Goal: Contribute content

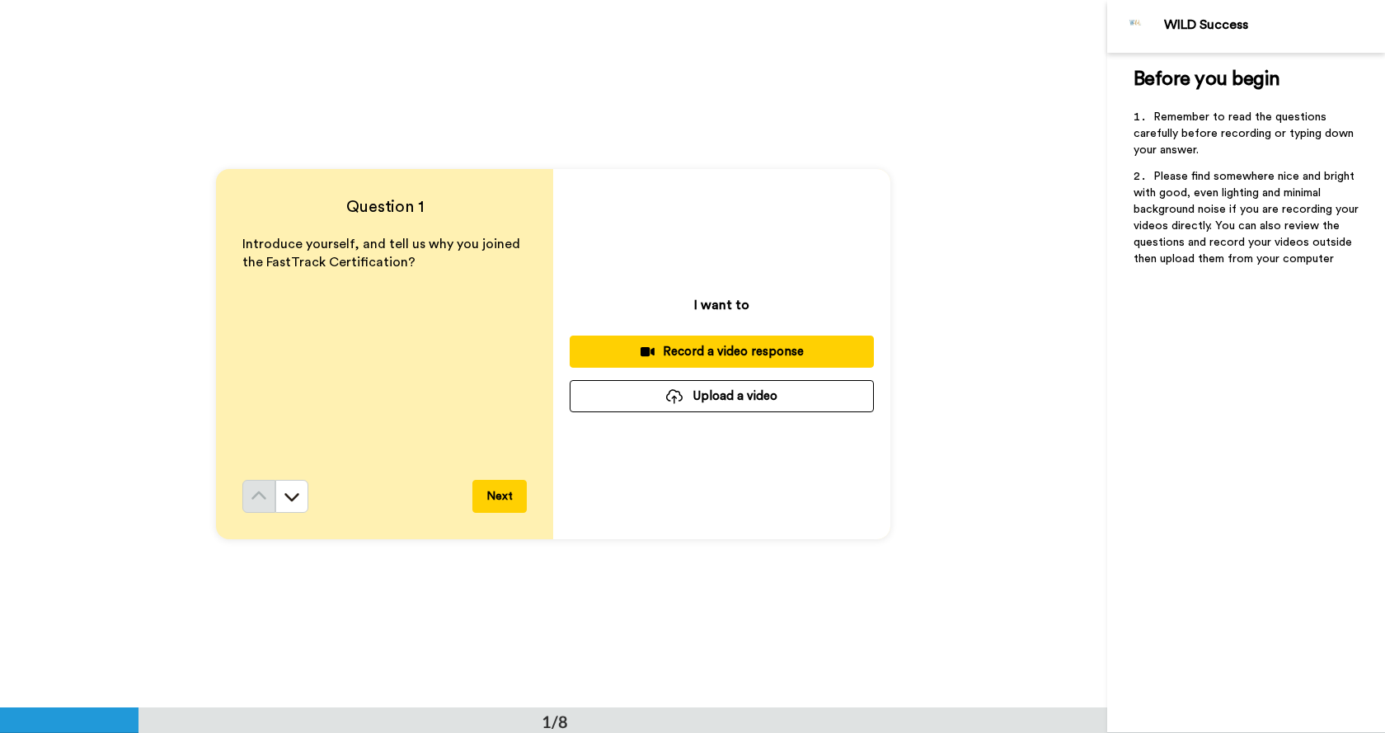
click at [740, 410] on button "Upload a video" at bounding box center [722, 396] width 304 height 32
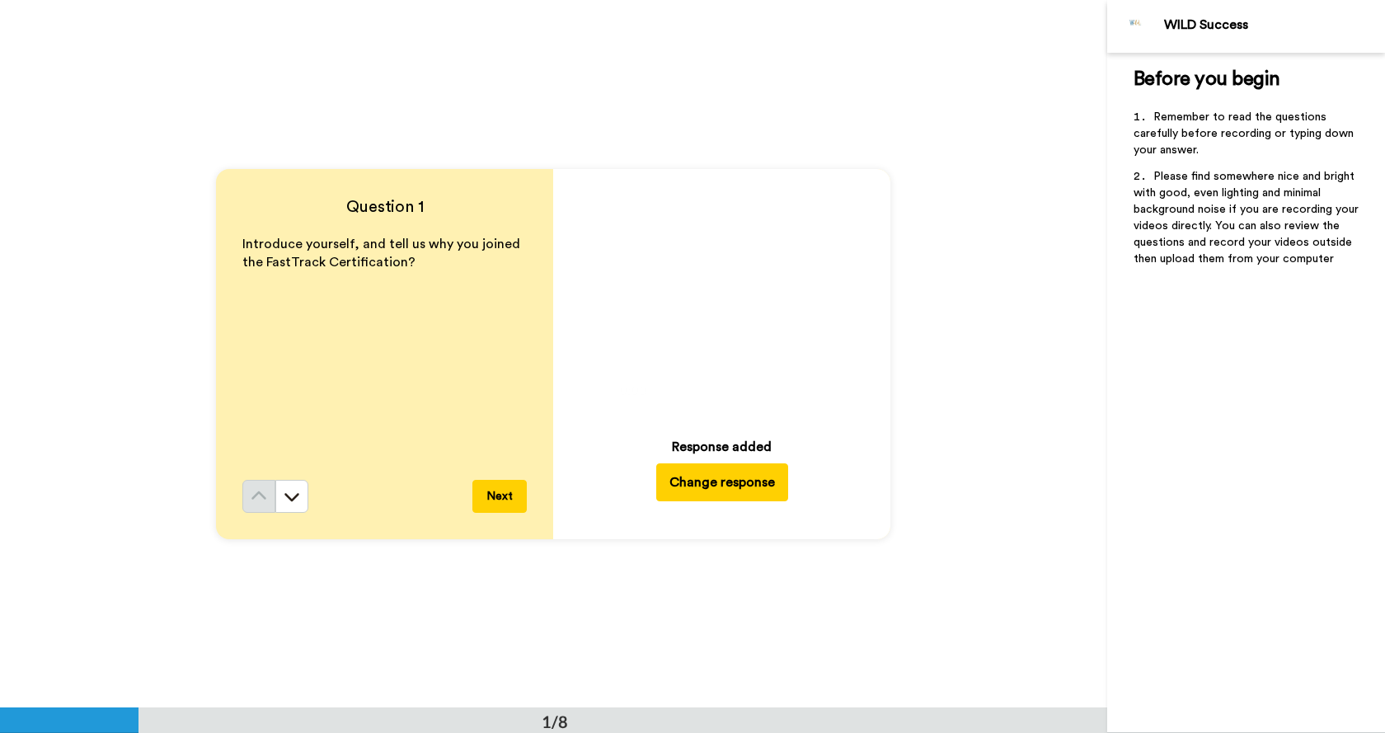
click at [712, 299] on icon "Play/Pause" at bounding box center [723, 297] width 44 height 78
click at [718, 303] on icon at bounding box center [723, 297] width 44 height 44
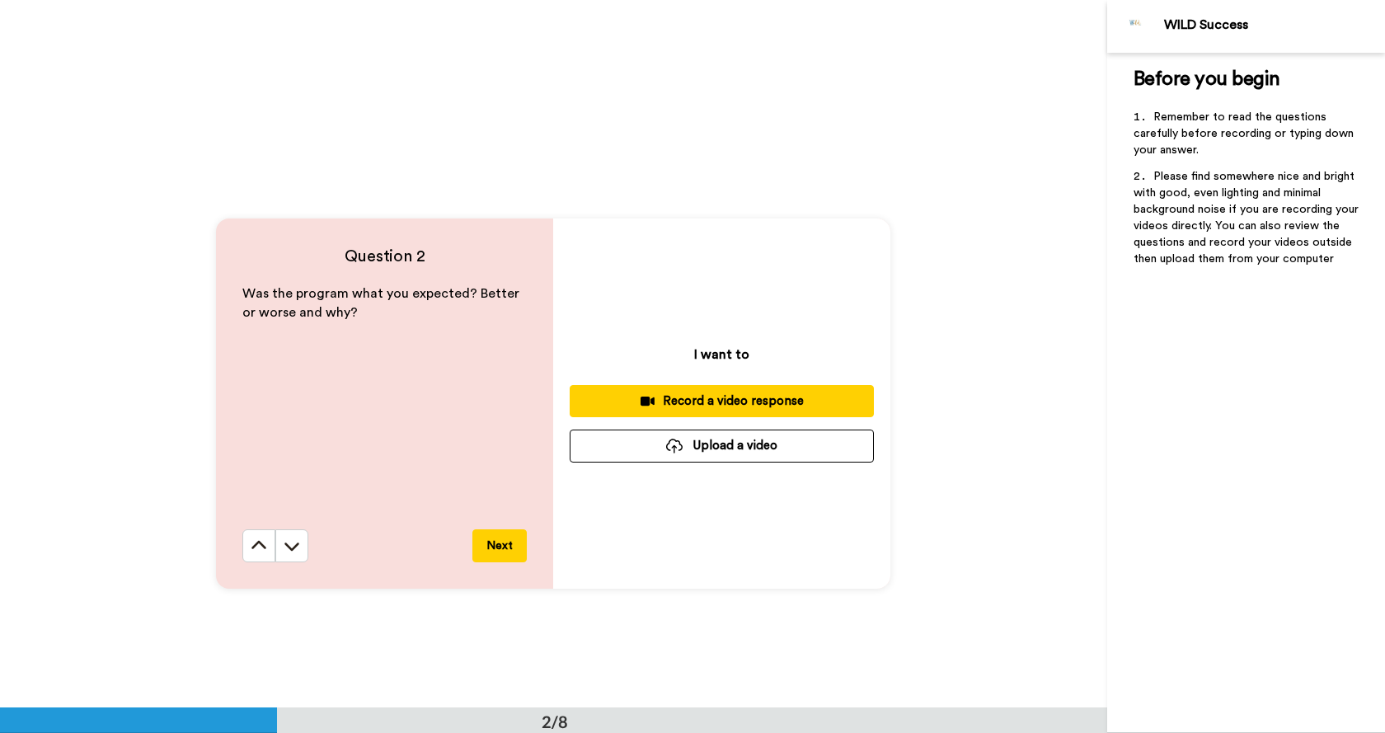
scroll to position [660, 0]
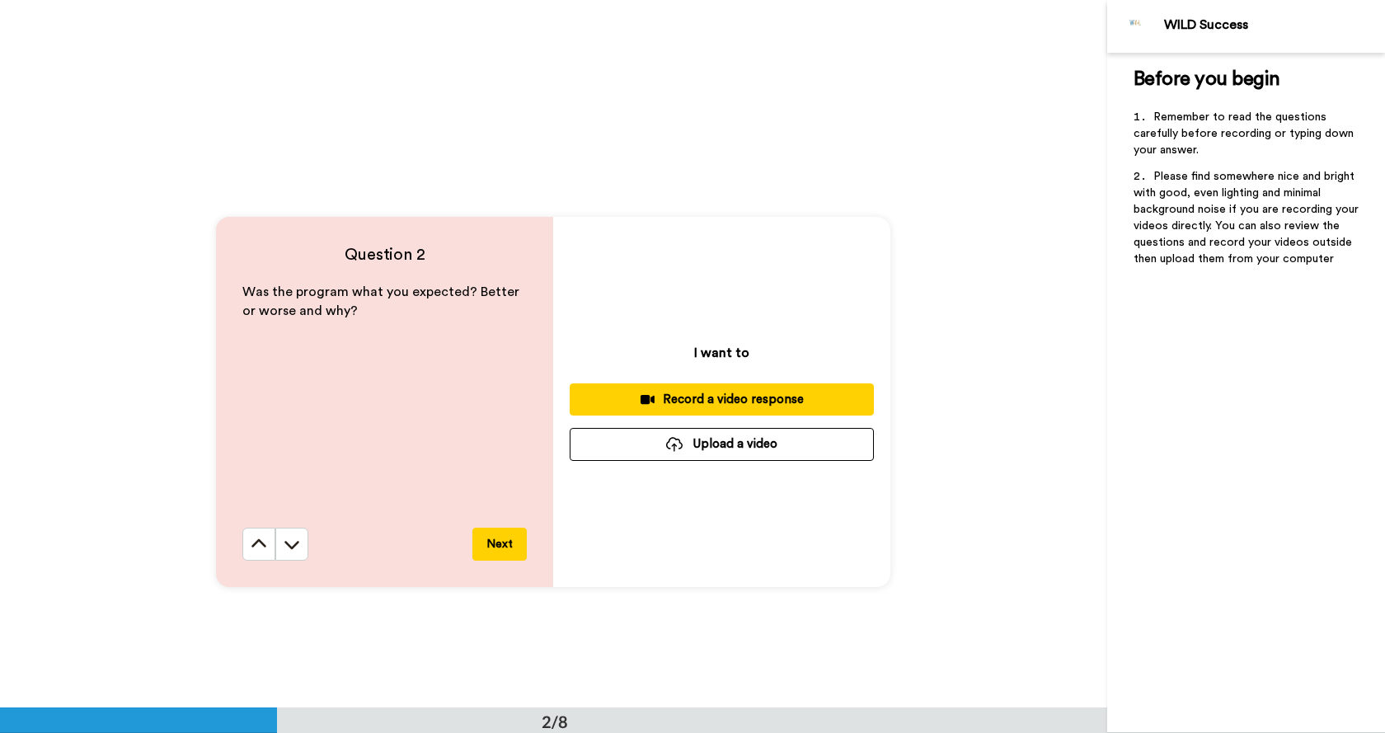
click at [678, 441] on div at bounding box center [674, 444] width 16 height 15
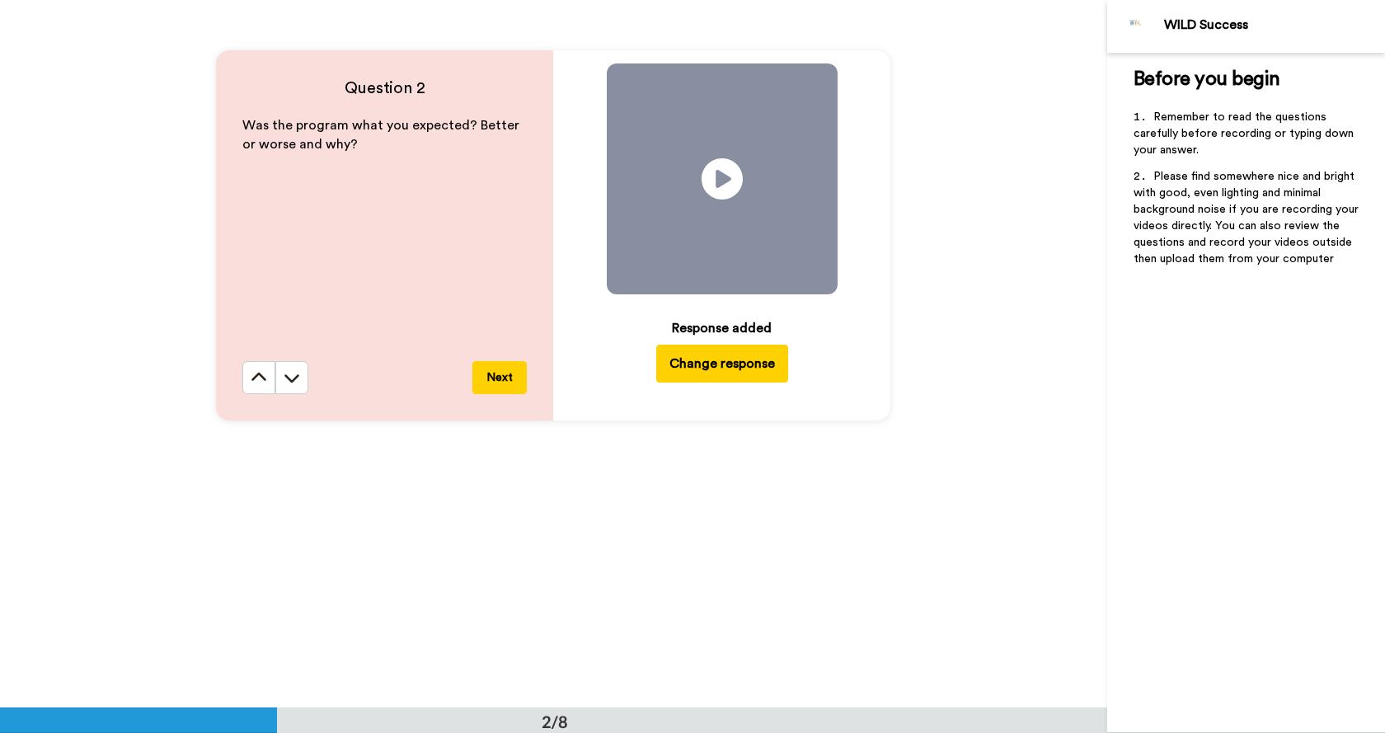
scroll to position [824, 0]
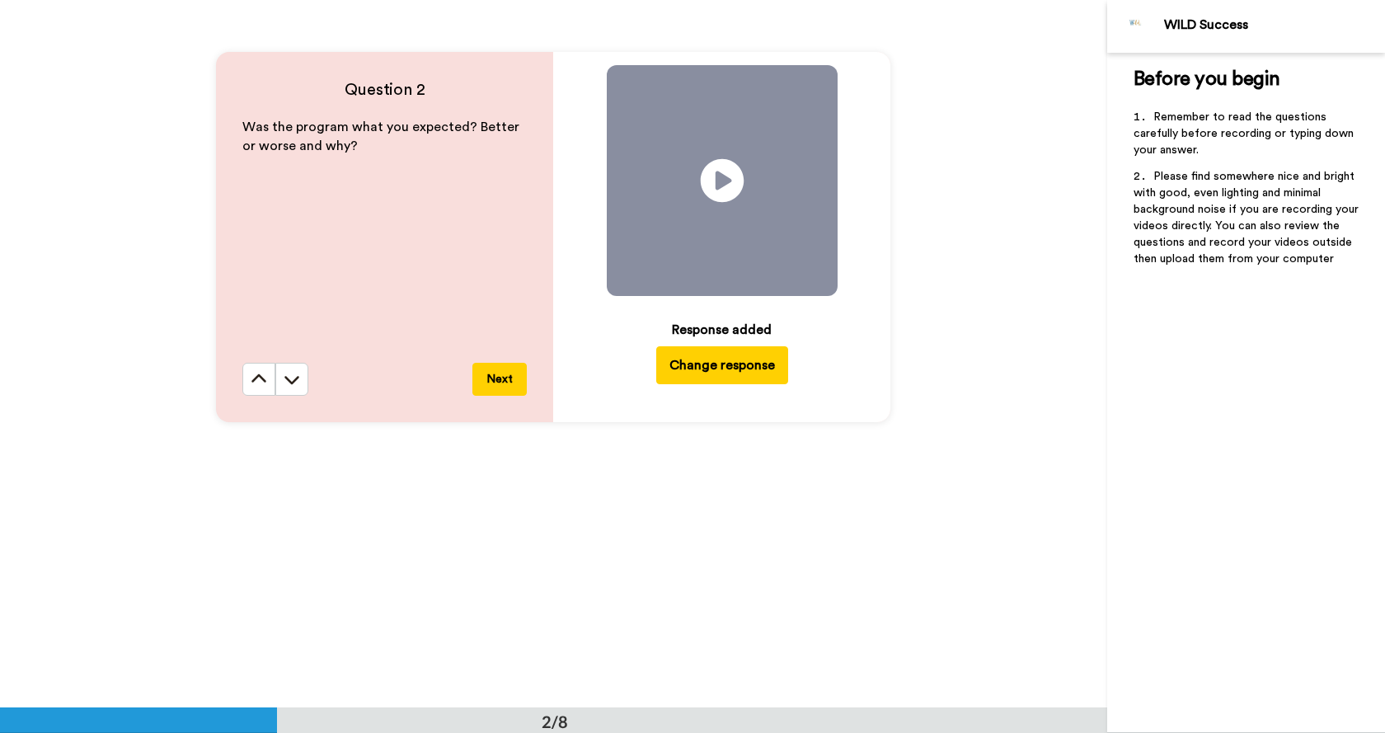
click at [715, 195] on icon at bounding box center [723, 180] width 44 height 44
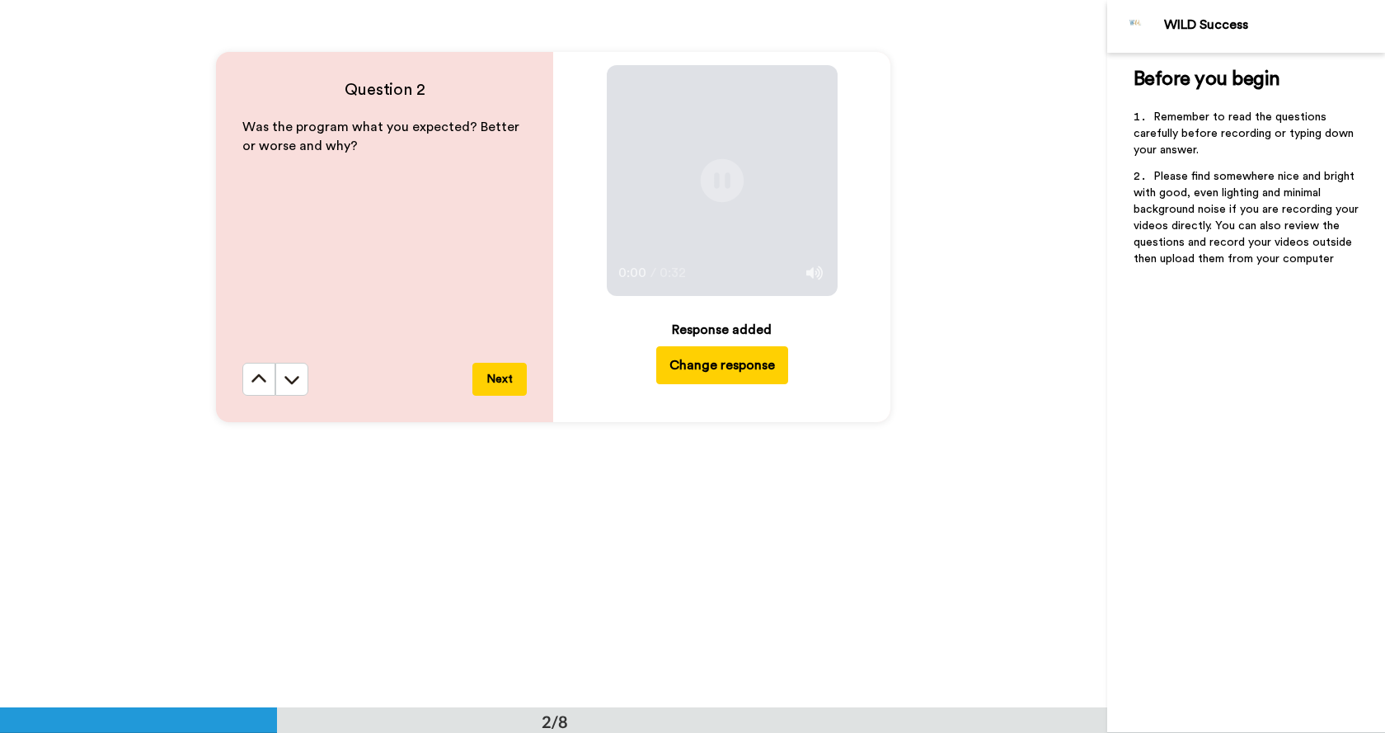
click at [715, 195] on icon at bounding box center [723, 180] width 44 height 44
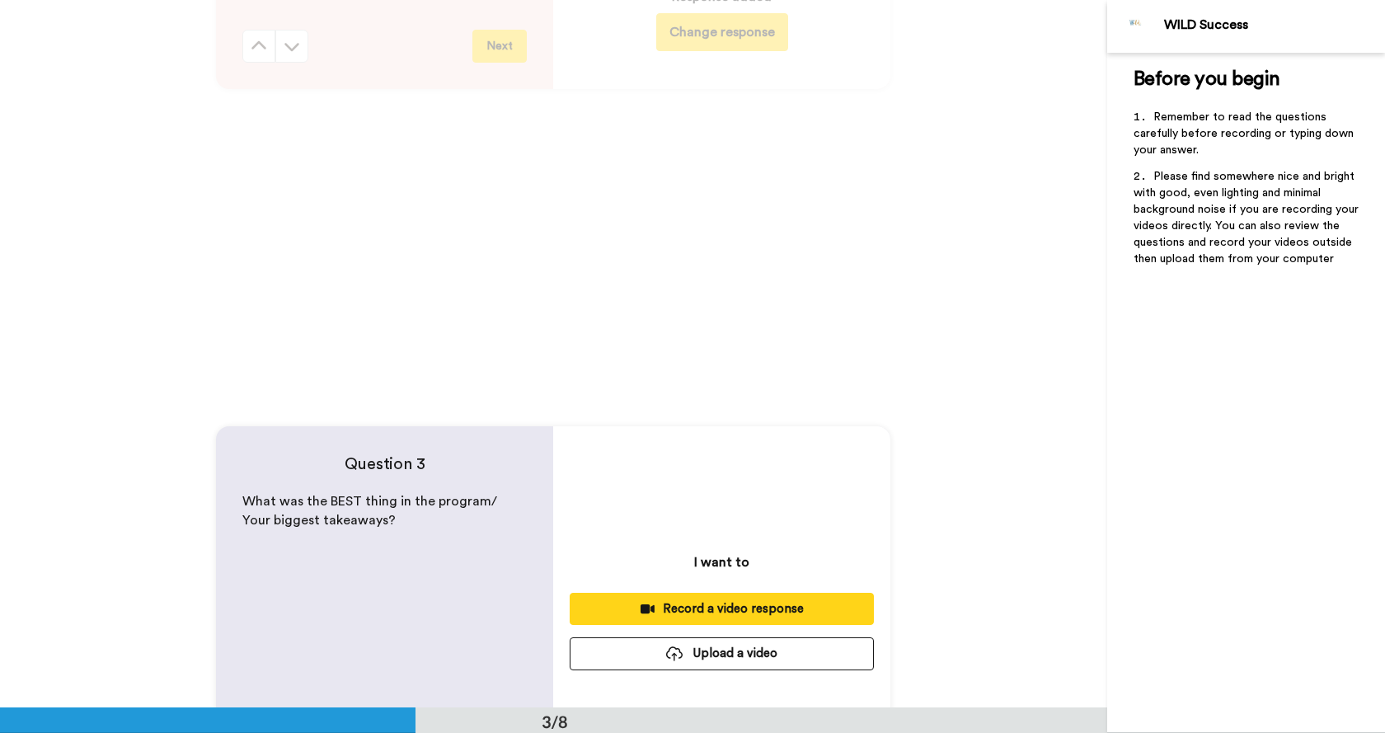
scroll to position [1319, 0]
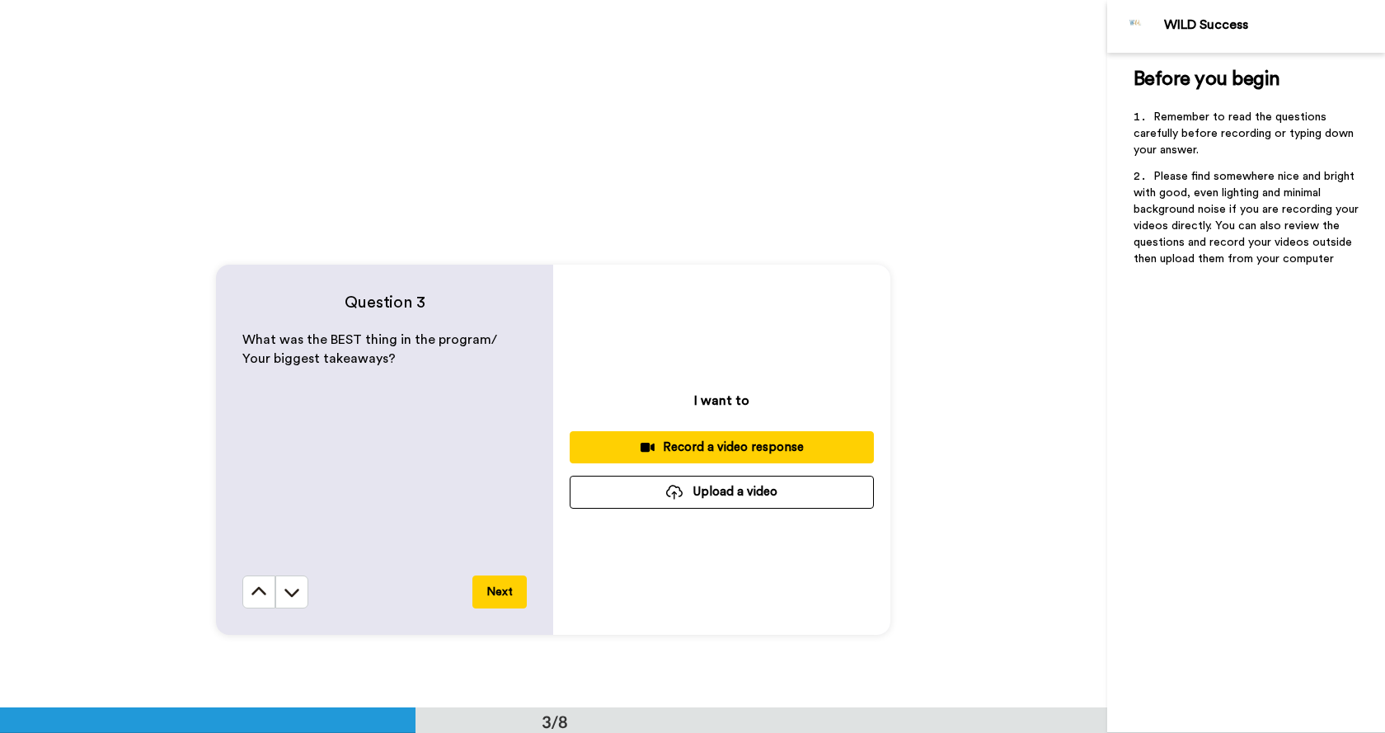
click at [729, 492] on button "Upload a video" at bounding box center [722, 492] width 304 height 32
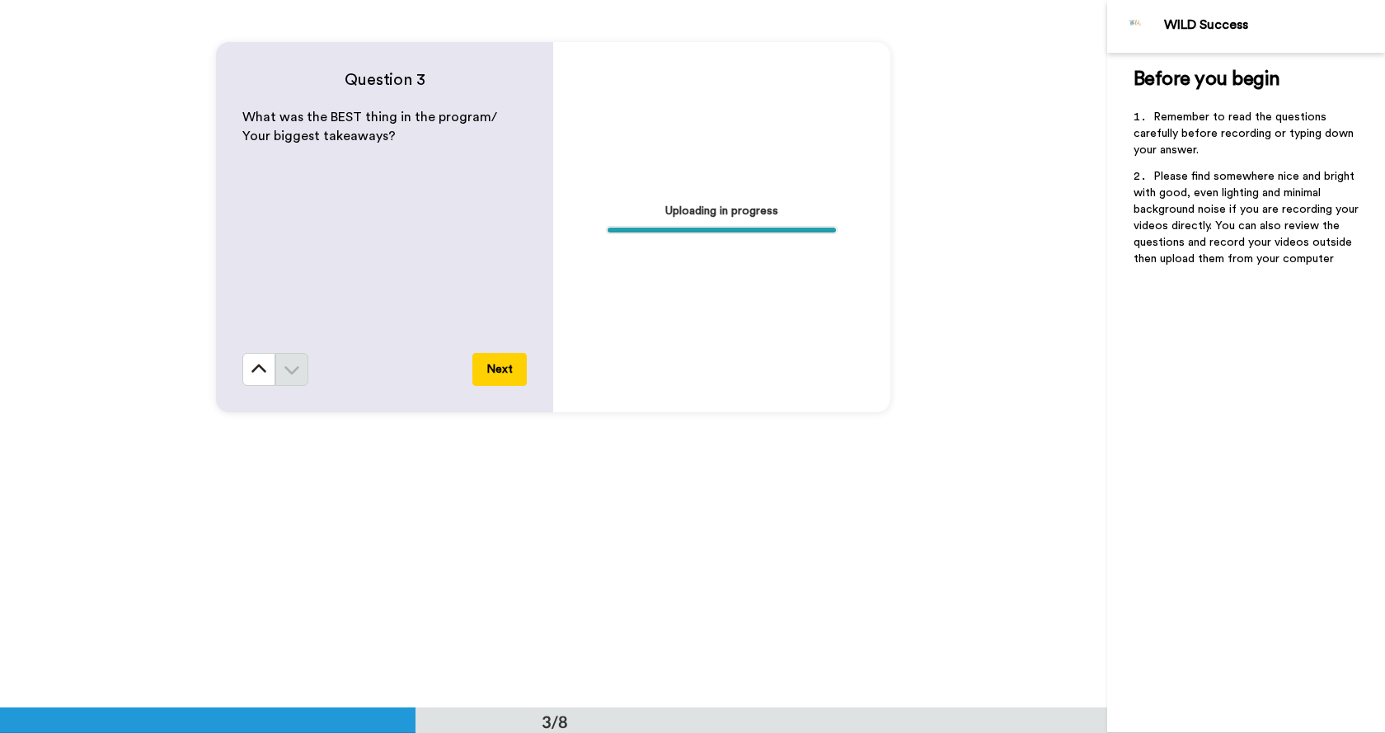
scroll to position [1566, 0]
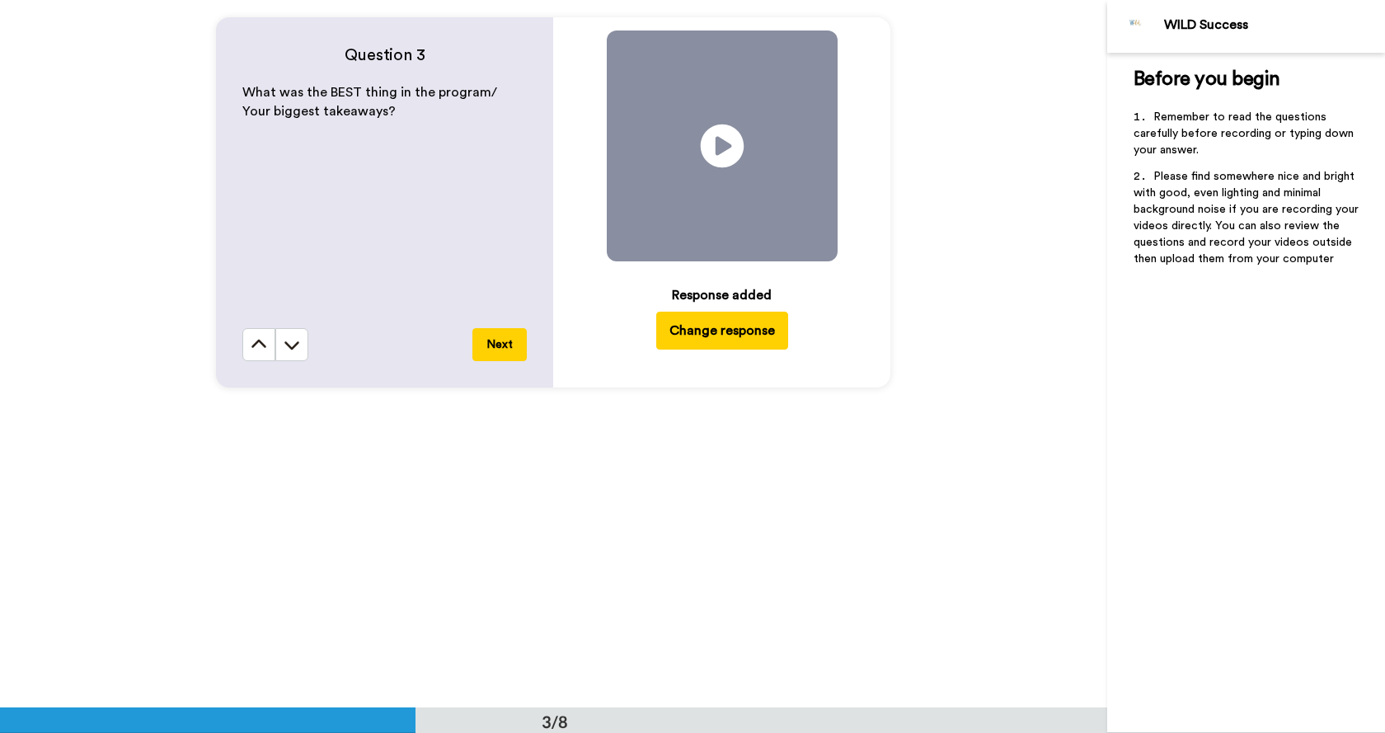
click at [717, 134] on icon at bounding box center [723, 146] width 44 height 44
click at [715, 171] on icon "Play/Pause" at bounding box center [723, 146] width 44 height 78
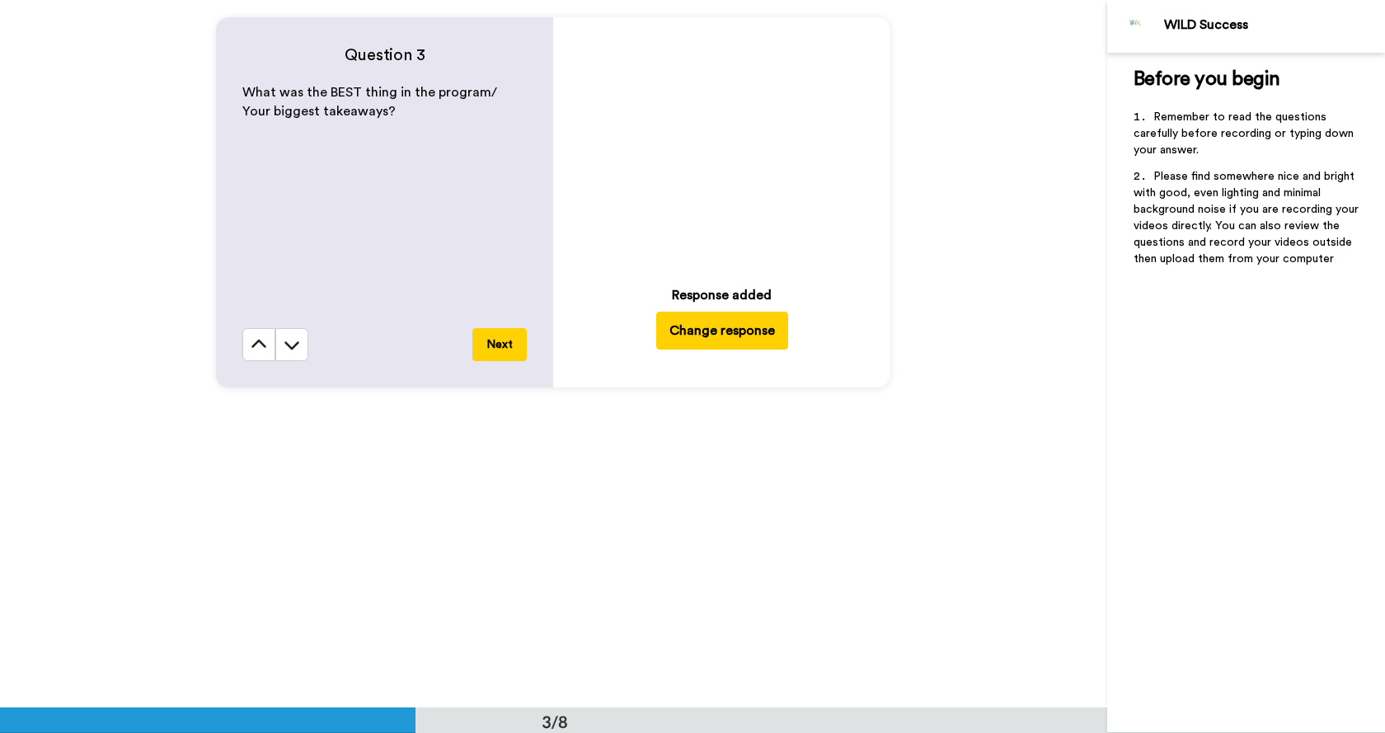
scroll to position [1979, 0]
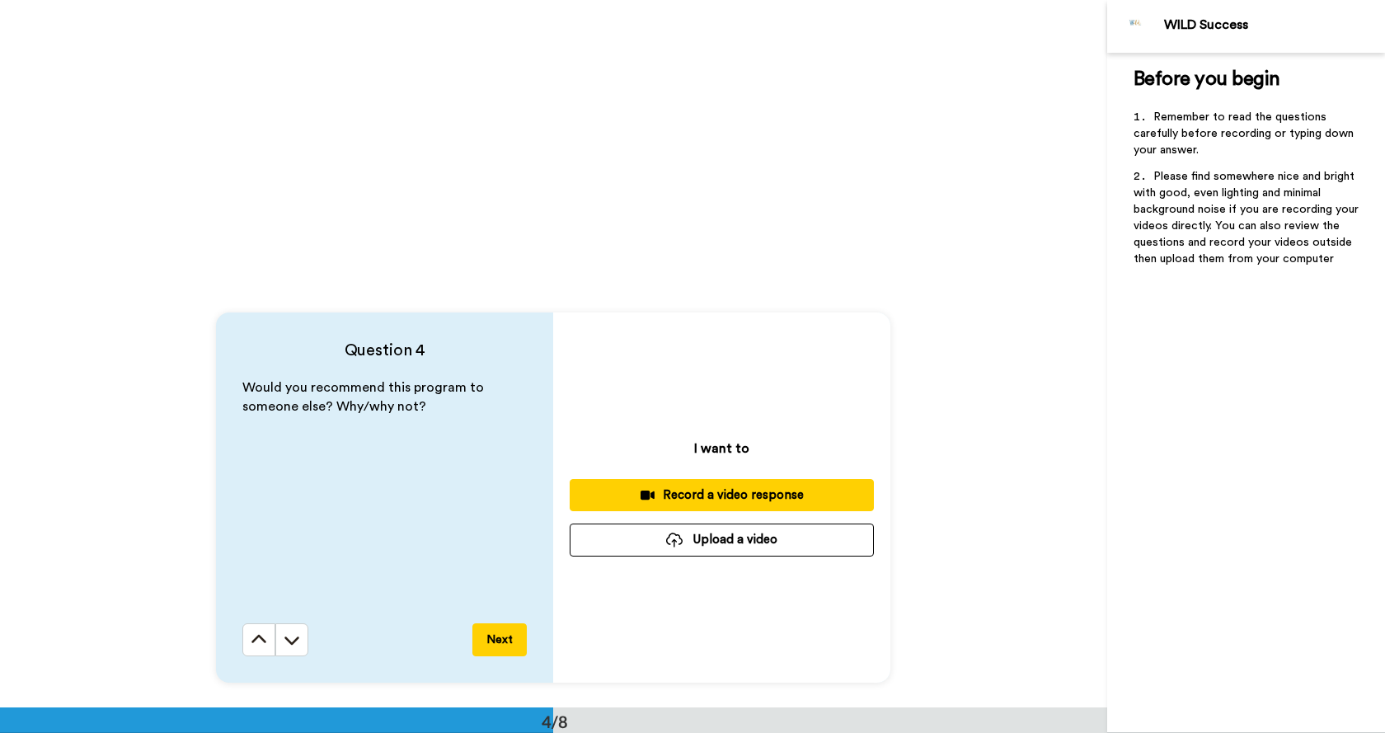
click at [691, 550] on button "Upload a video" at bounding box center [722, 539] width 304 height 32
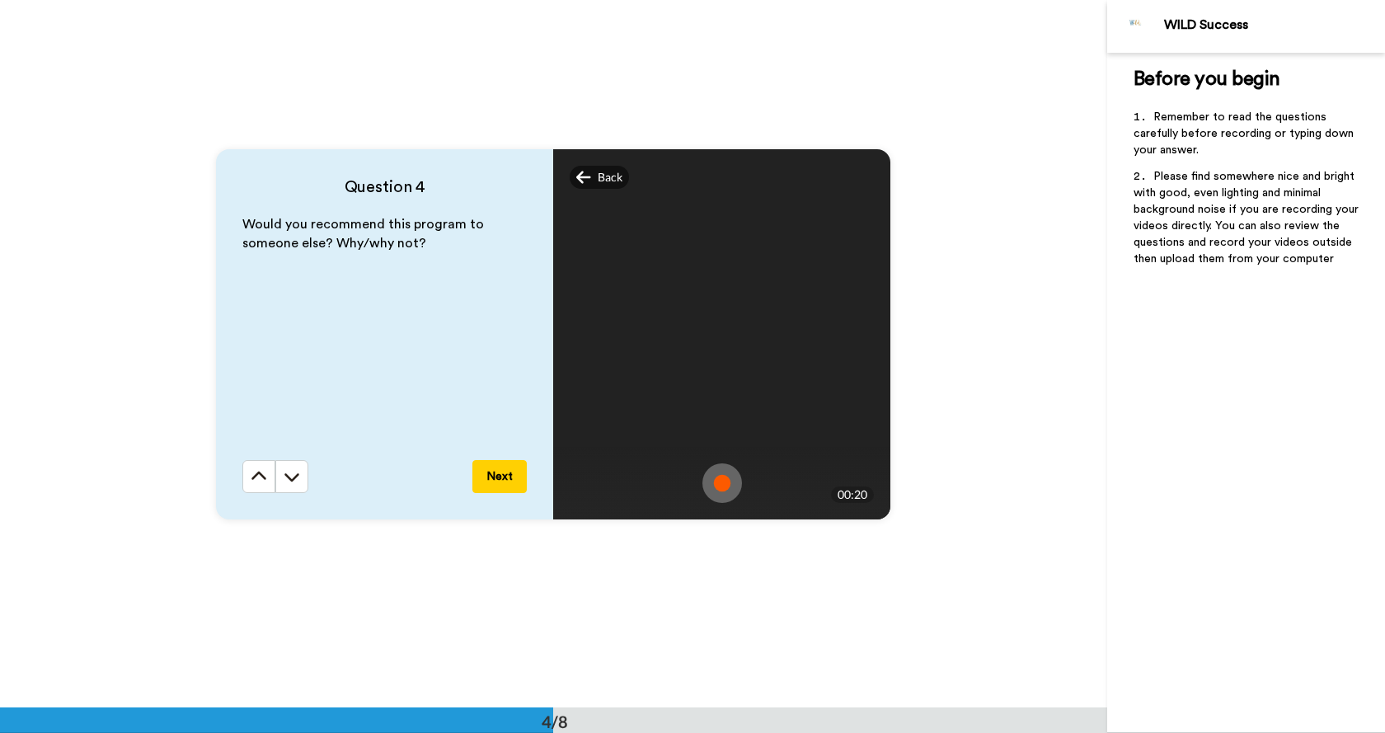
scroll to position [2143, 0]
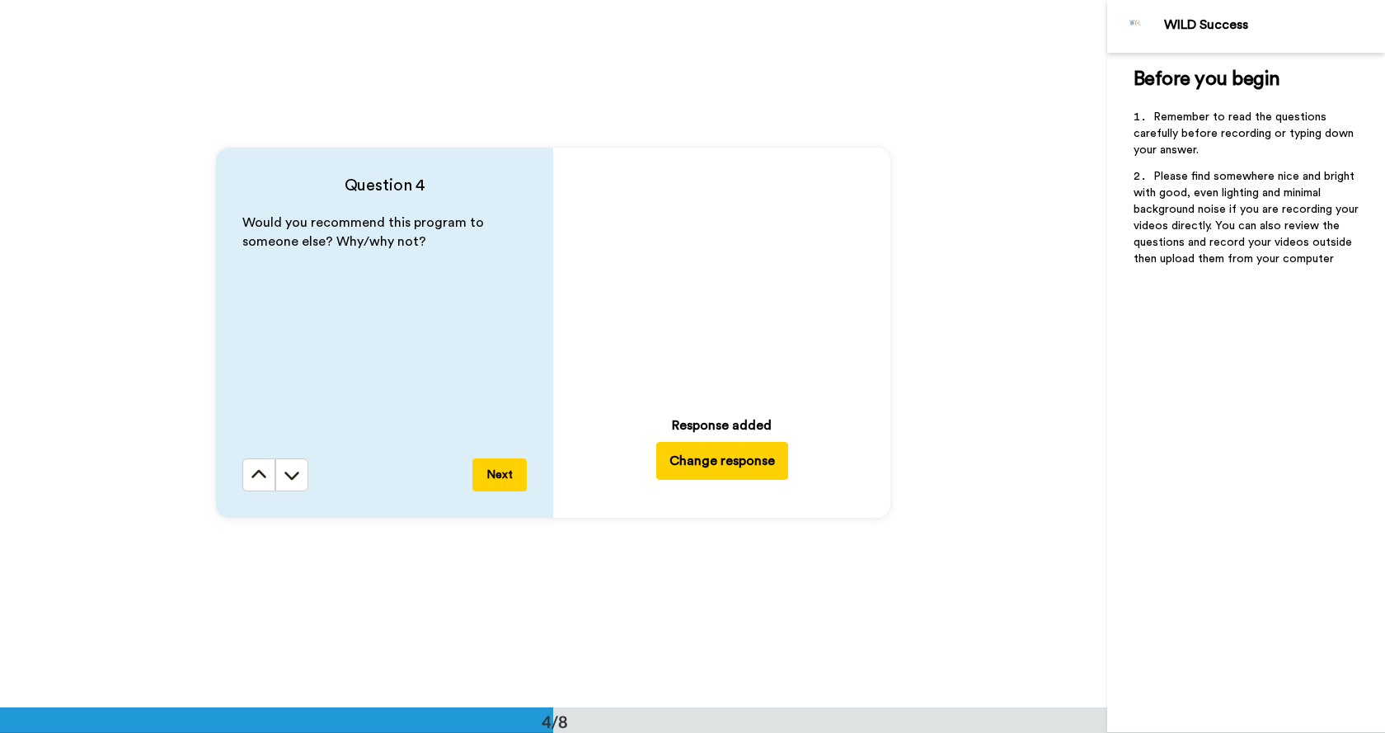
click at [712, 281] on icon "Play/Pause" at bounding box center [723, 276] width 44 height 78
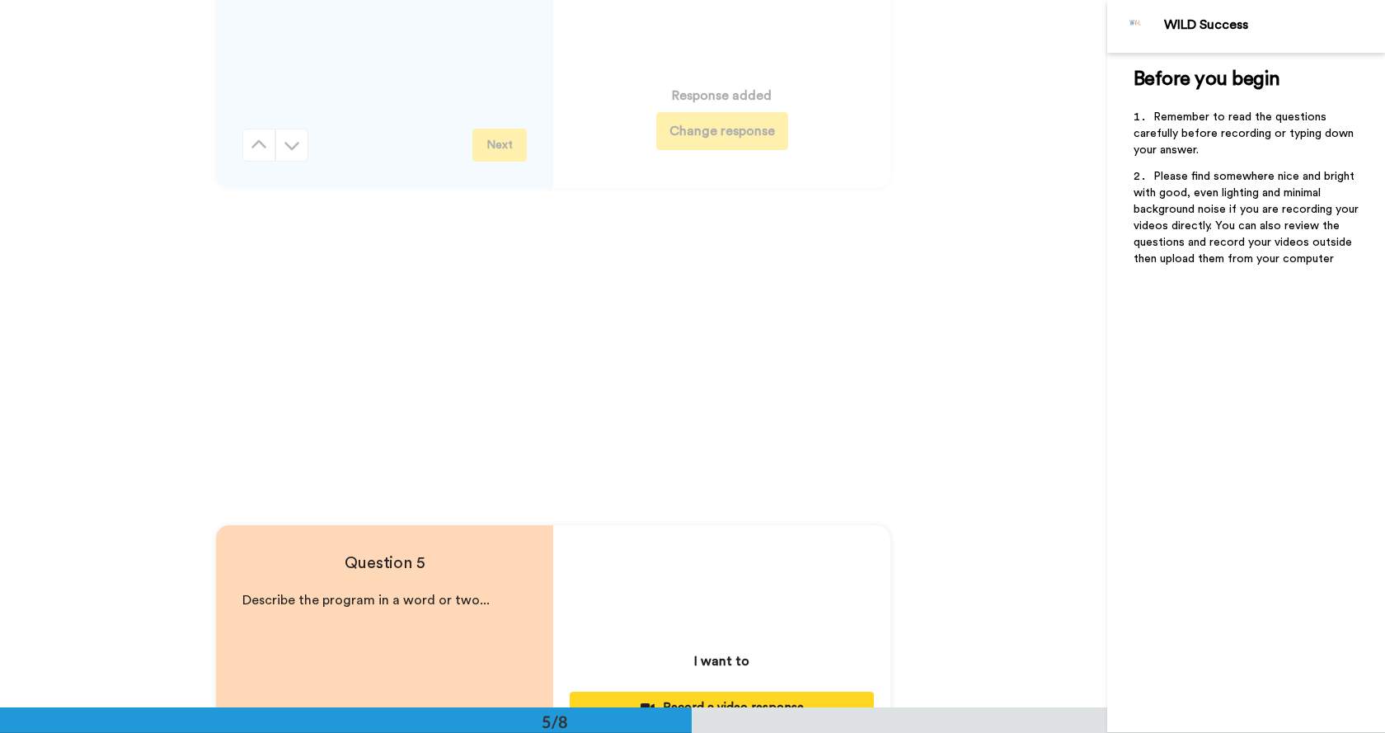
scroll to position [2720, 0]
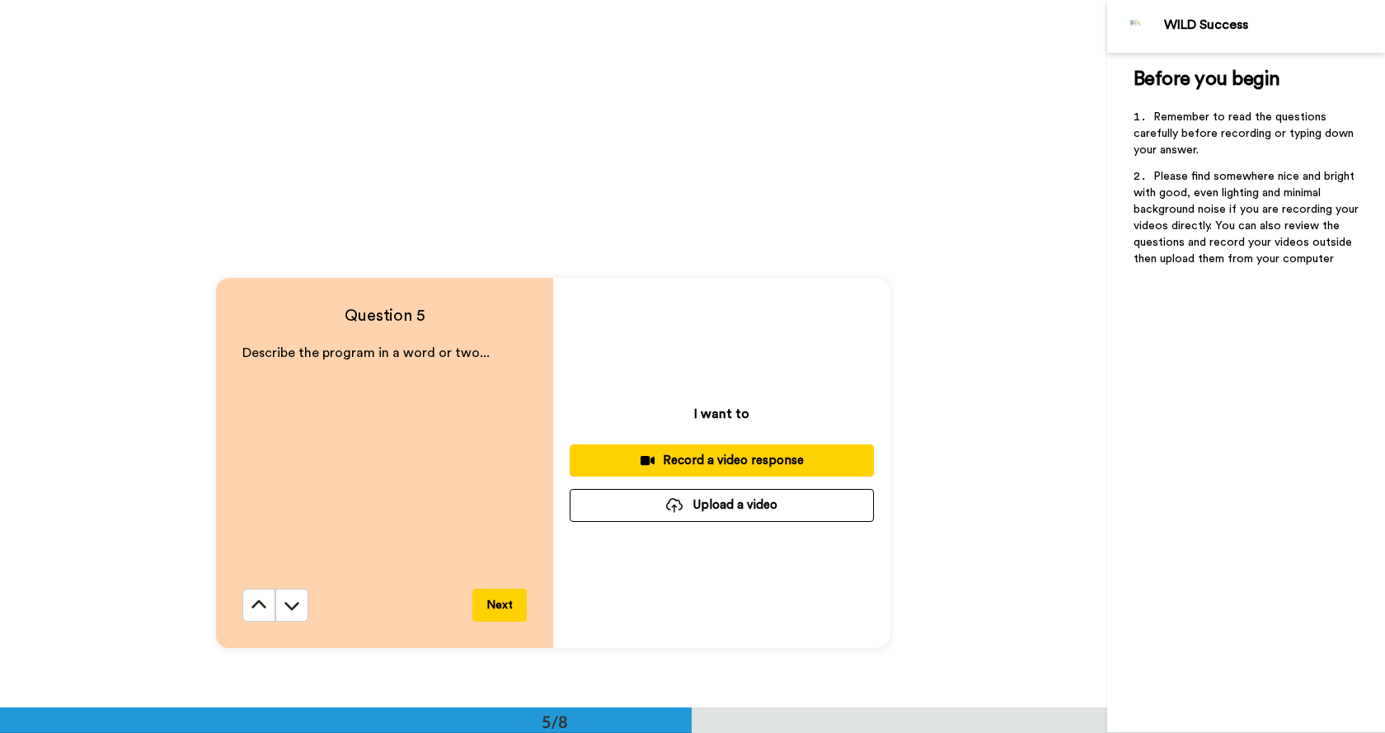
click at [694, 511] on button "Upload a video" at bounding box center [722, 505] width 304 height 32
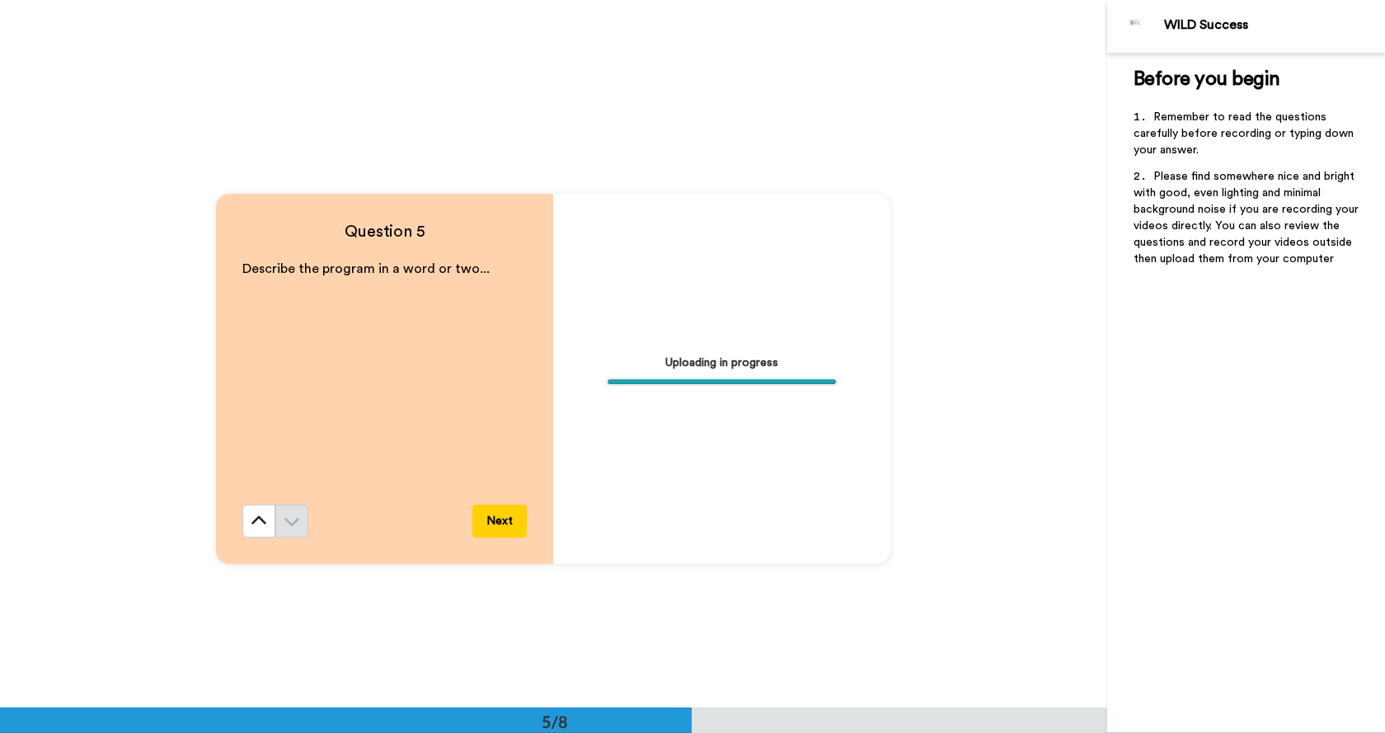
scroll to position [2803, 0]
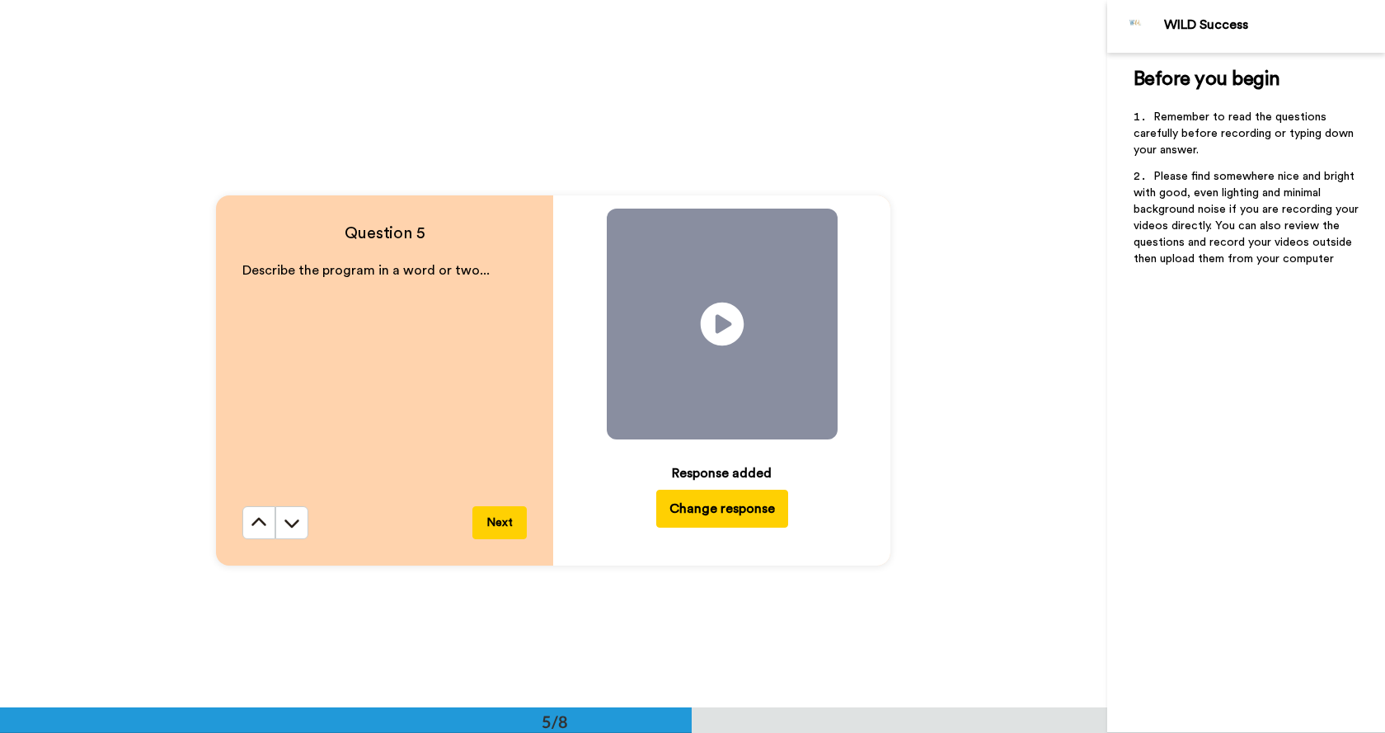
click at [721, 342] on icon at bounding box center [723, 325] width 44 height 44
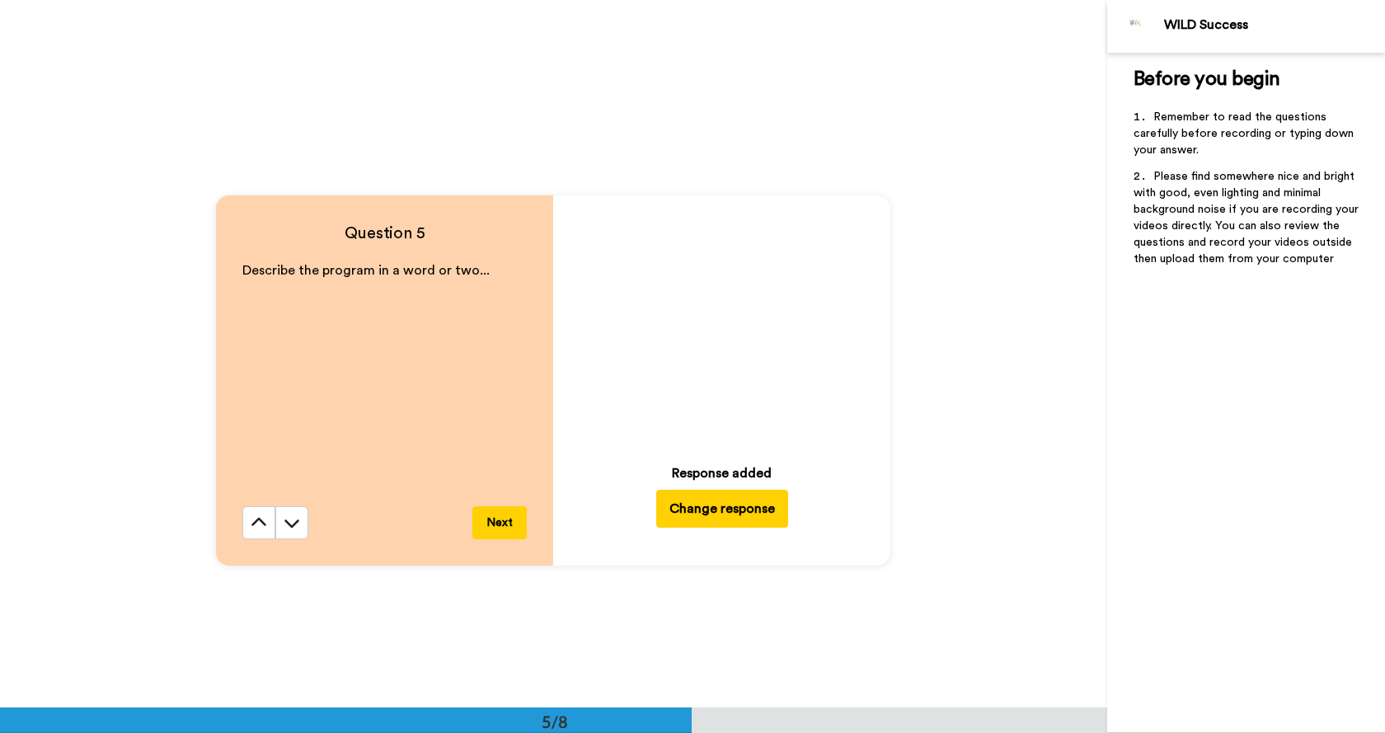
click at [721, 340] on icon at bounding box center [723, 325] width 44 height 44
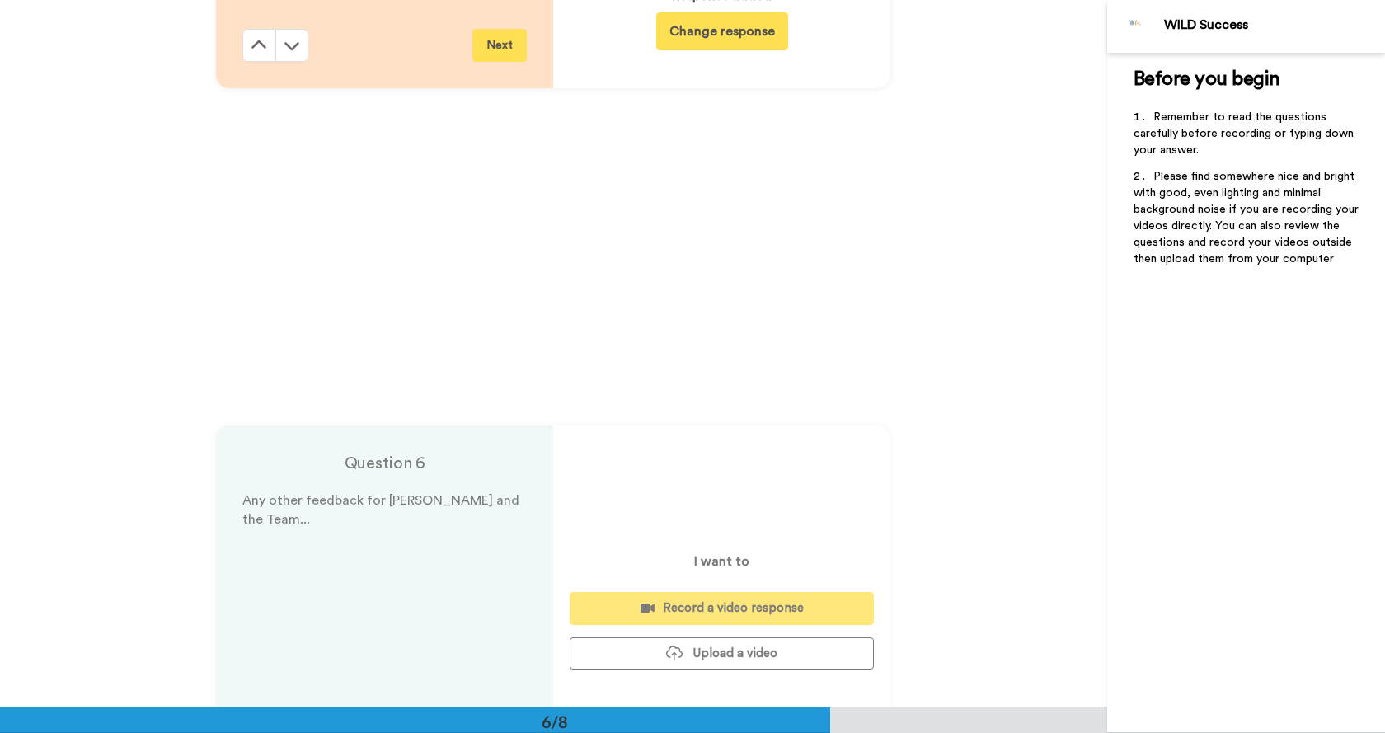
scroll to position [3545, 0]
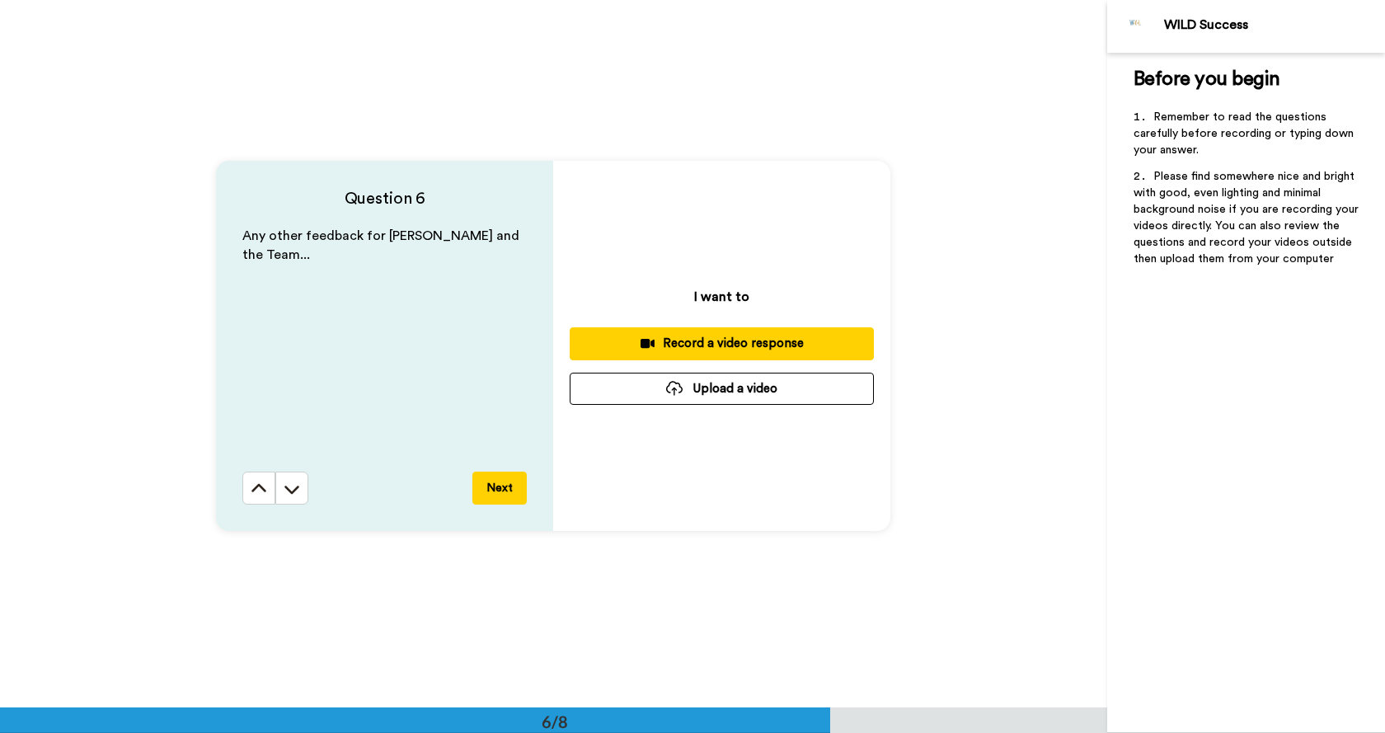
click at [692, 393] on button "Upload a video" at bounding box center [722, 389] width 304 height 32
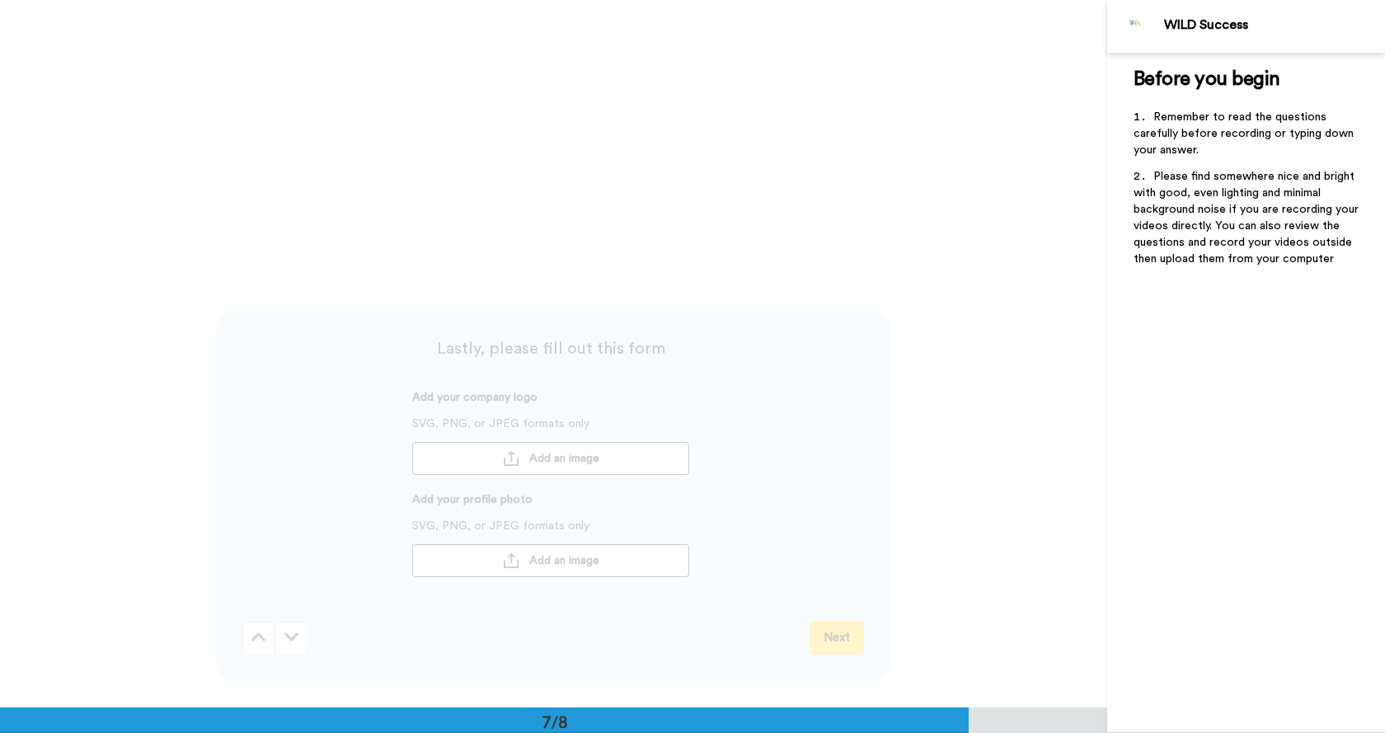
scroll to position [4122, 0]
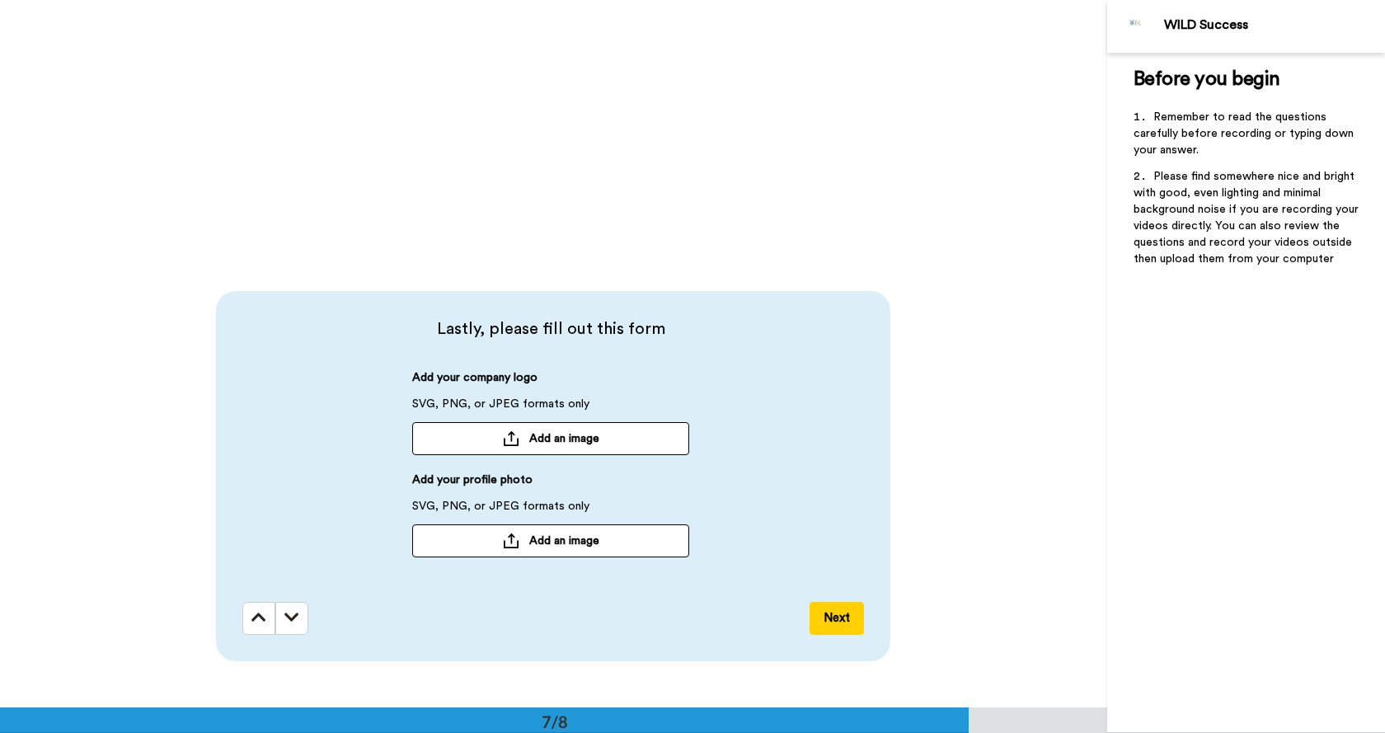
click at [599, 443] on button "Add an image" at bounding box center [550, 438] width 277 height 33
click at [557, 533] on span "Add an image" at bounding box center [564, 540] width 70 height 16
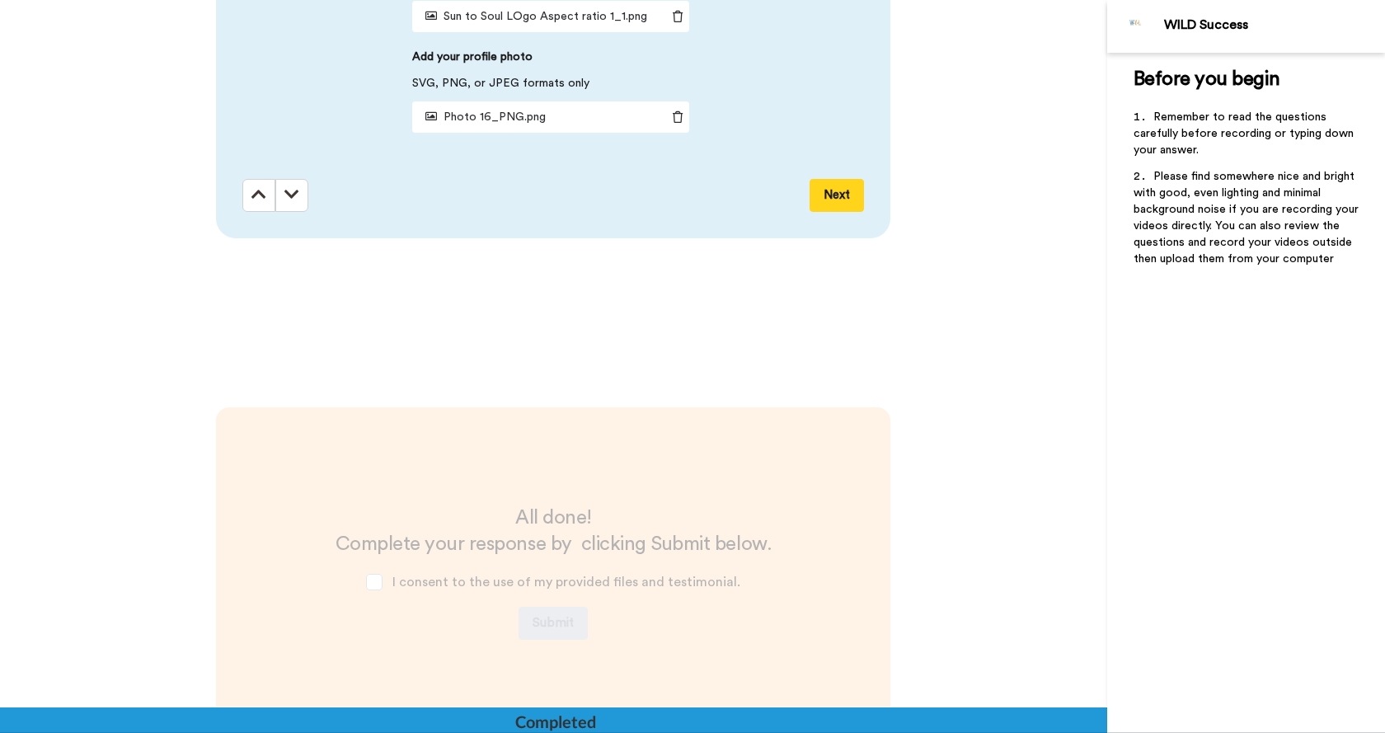
scroll to position [4699, 0]
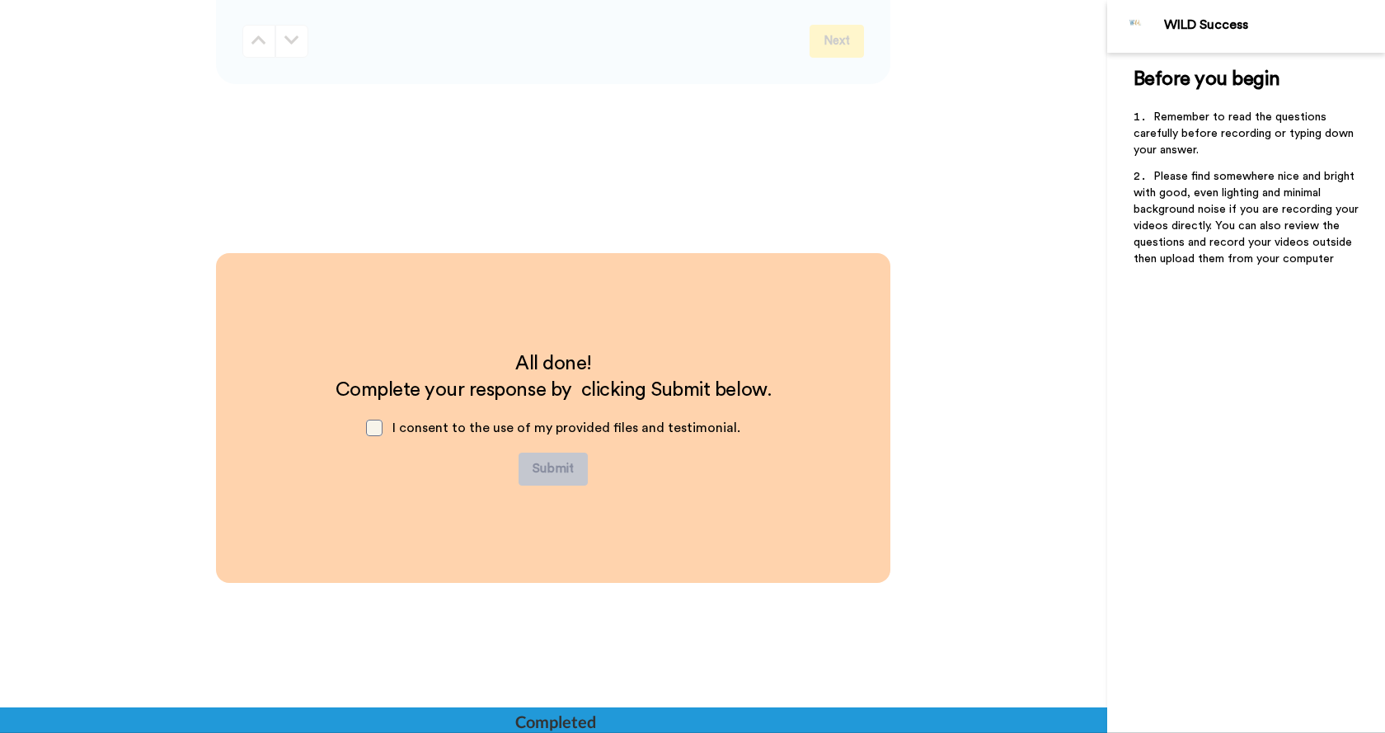
click at [372, 427] on span at bounding box center [374, 428] width 16 height 16
click at [567, 471] on button "Submit" at bounding box center [553, 469] width 69 height 33
